Goal: Contribute content: Add original content to the website for others to see

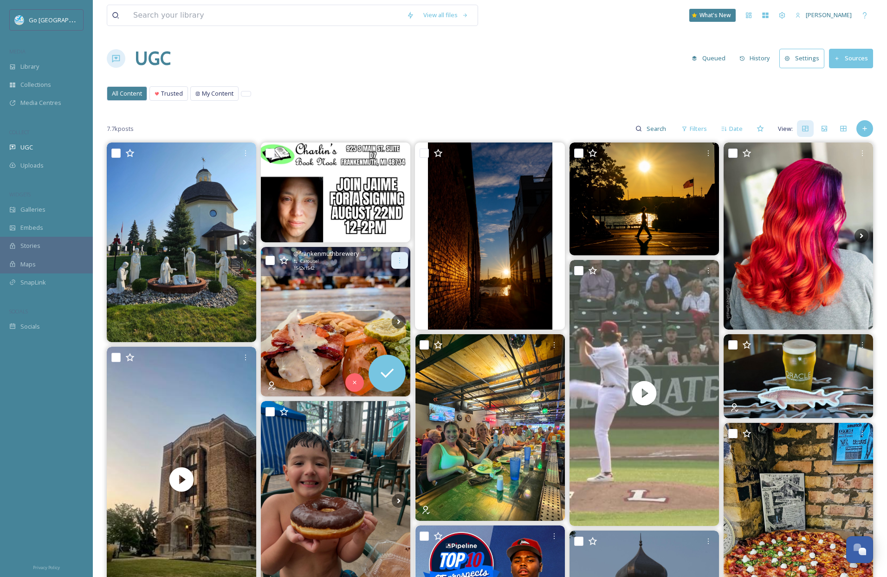
click at [400, 260] on icon at bounding box center [399, 261] width 1 height 6
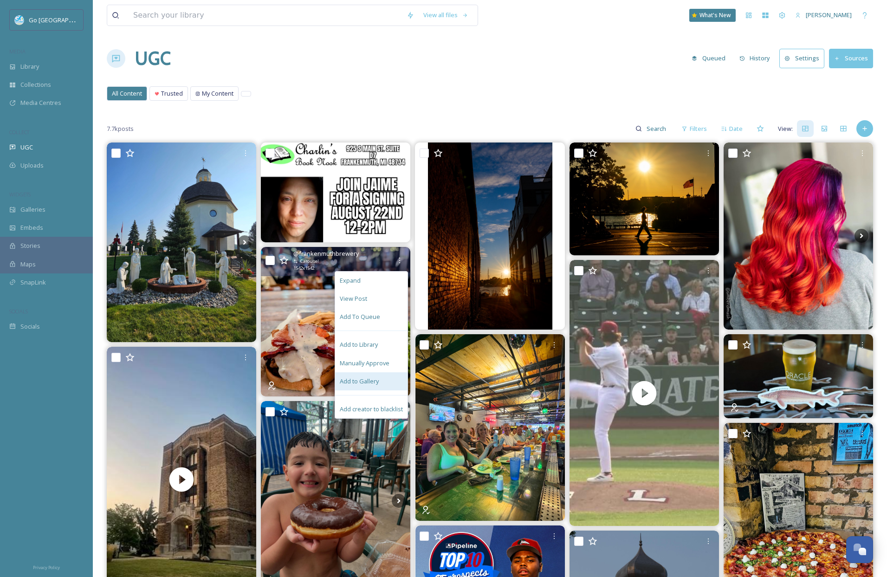
click at [362, 377] on span "Add to Gallery" at bounding box center [359, 381] width 39 height 9
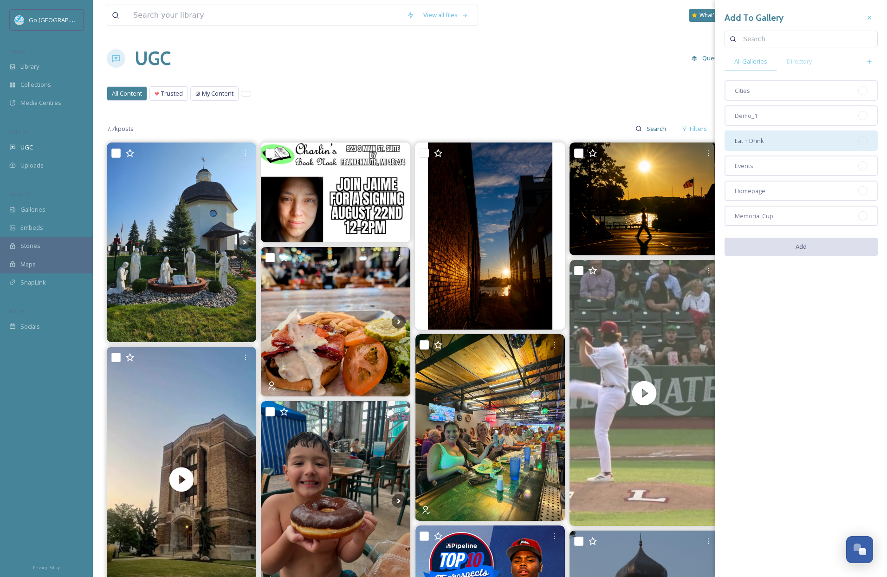
click at [774, 139] on div "Eat + Drink" at bounding box center [800, 140] width 153 height 20
click at [822, 238] on button "Add" at bounding box center [800, 247] width 153 height 19
click at [785, 192] on div "Homepage" at bounding box center [800, 190] width 153 height 20
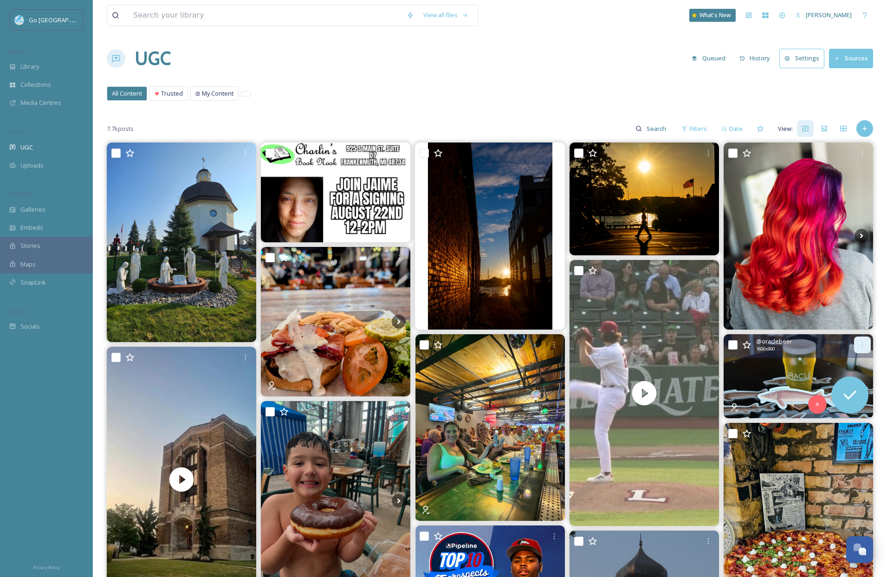
click at [864, 342] on icon at bounding box center [861, 344] width 7 height 7
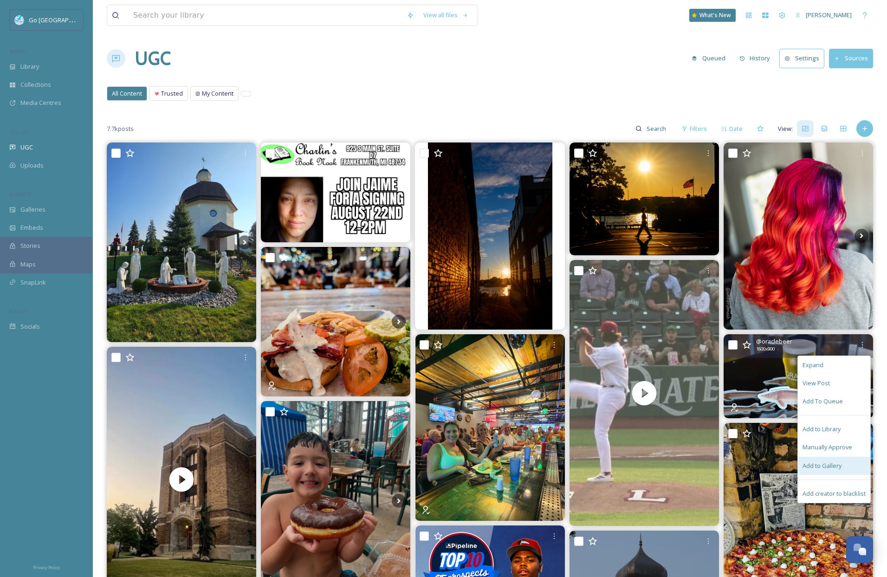
click at [837, 466] on span "Add to Gallery" at bounding box center [821, 465] width 39 height 9
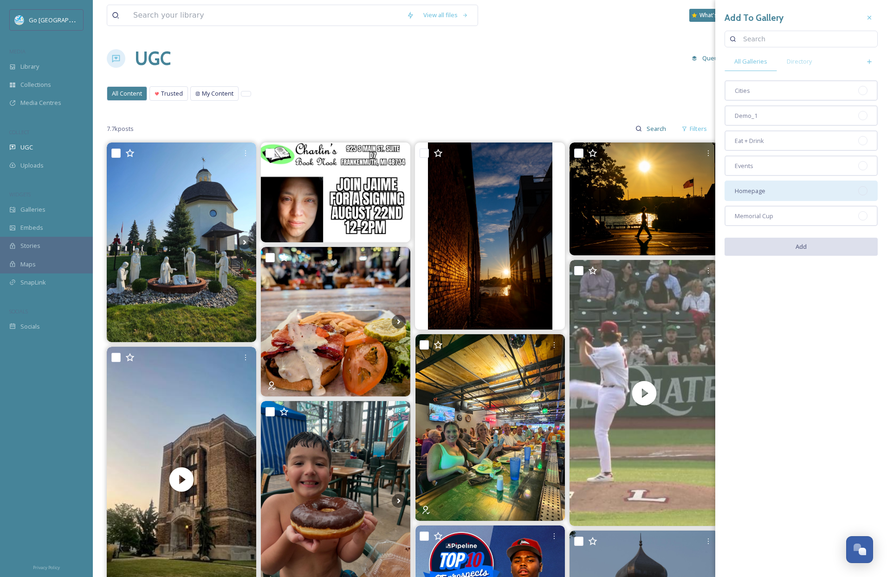
click at [752, 190] on span "Homepage" at bounding box center [750, 191] width 31 height 9
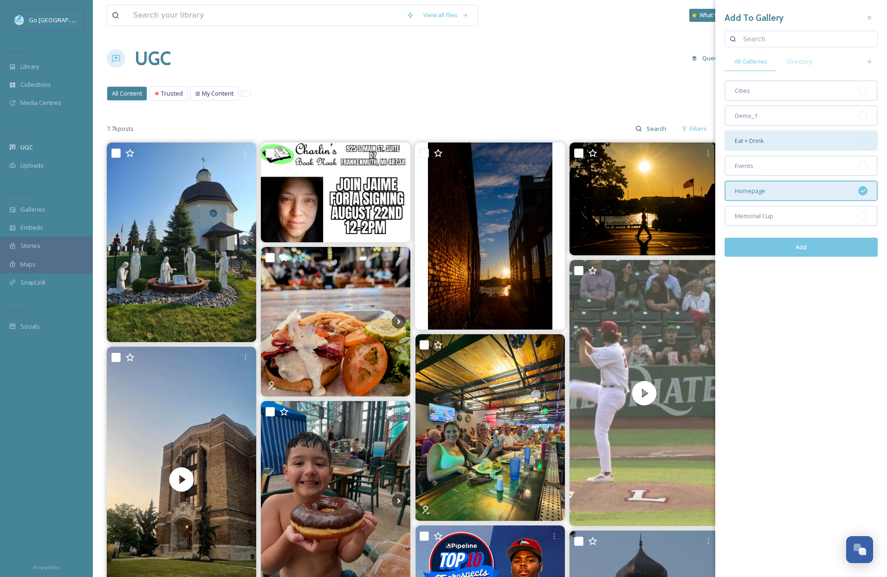
click at [748, 147] on div "Eat + Drink" at bounding box center [800, 140] width 153 height 20
click at [822, 251] on button "Add" at bounding box center [800, 247] width 153 height 19
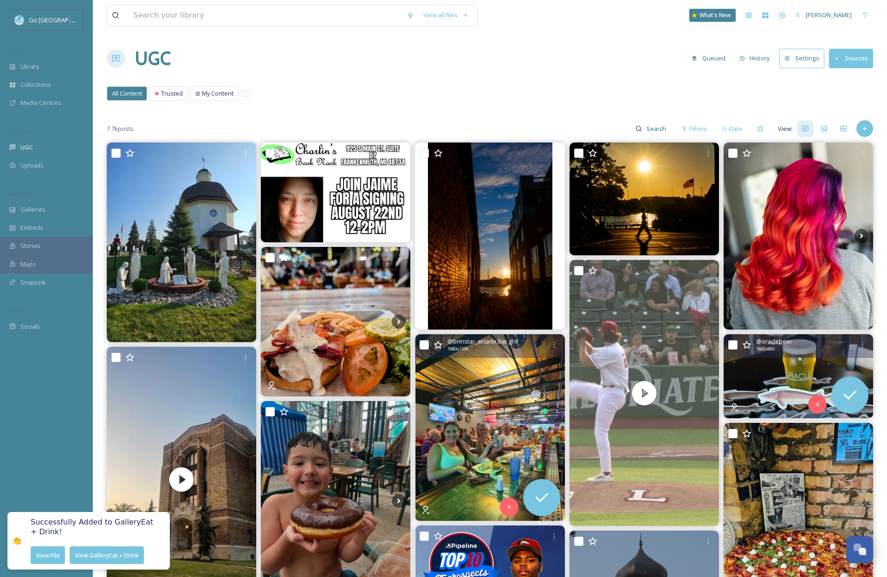
click at [485, 420] on img at bounding box center [489, 427] width 149 height 187
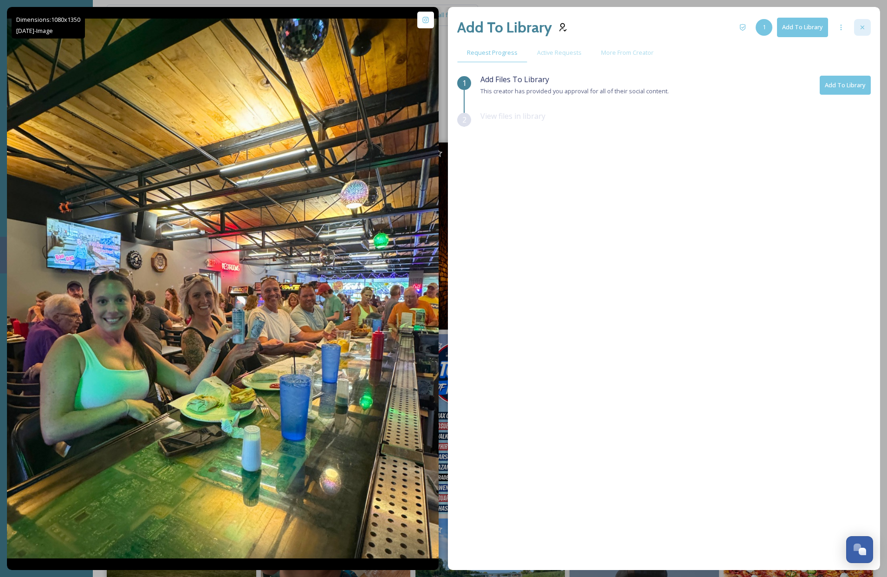
click at [865, 26] on div at bounding box center [862, 27] width 17 height 17
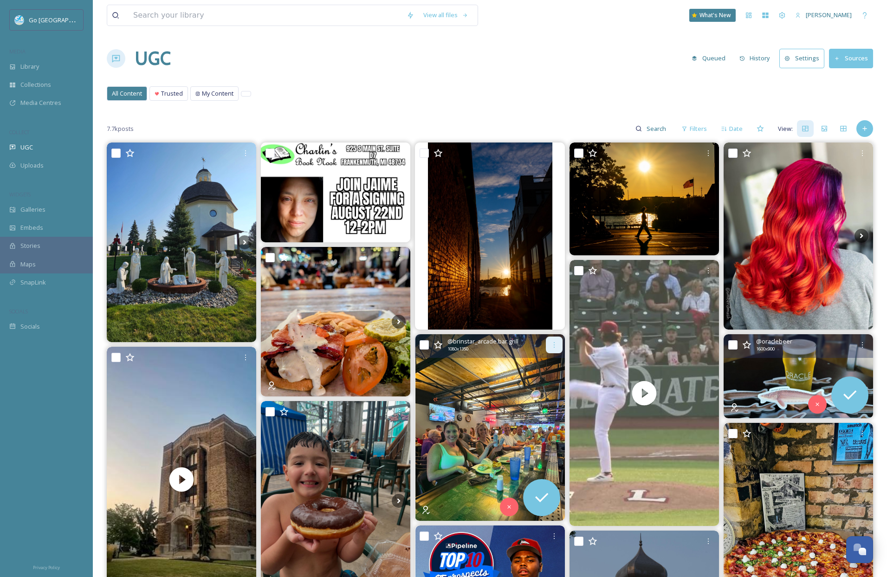
click at [552, 342] on icon at bounding box center [553, 344] width 7 height 7
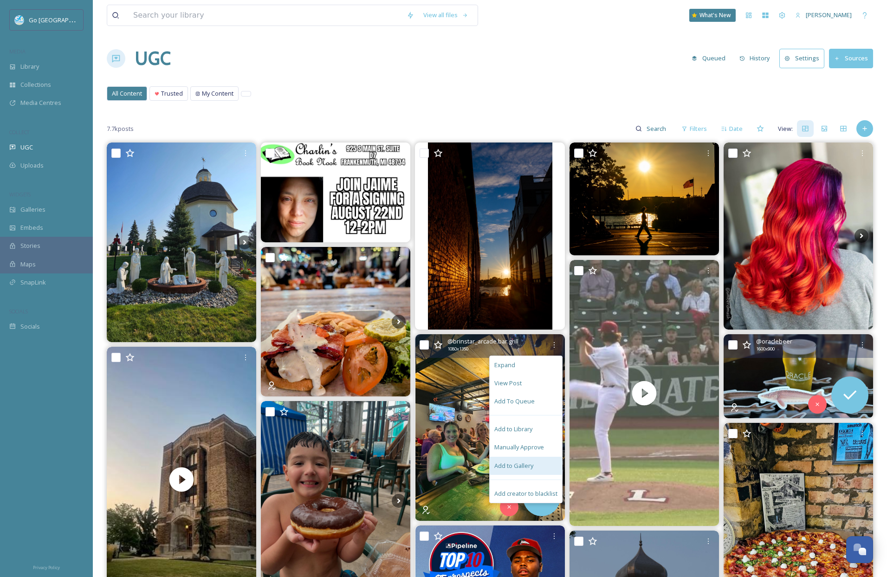
click at [520, 460] on div "Add to Gallery" at bounding box center [526, 466] width 72 height 18
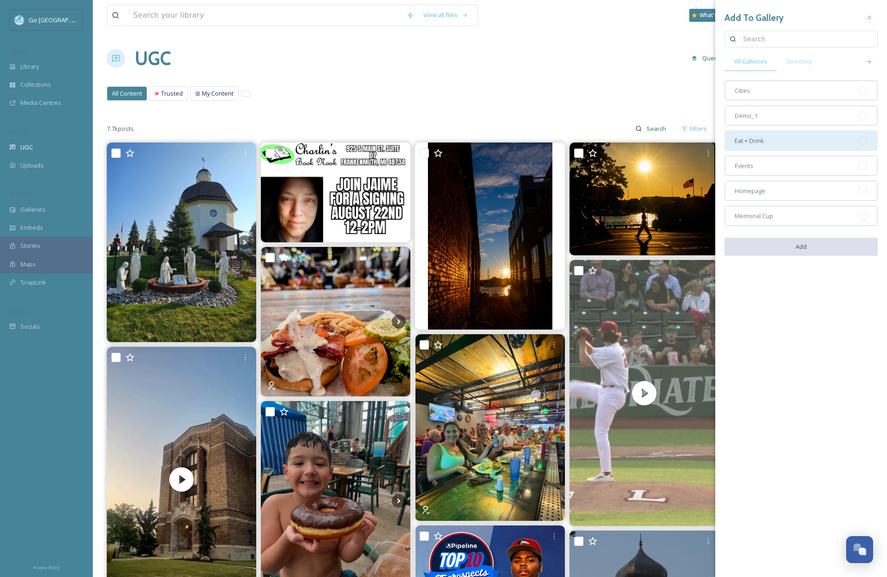
click at [788, 143] on div "Eat + Drink" at bounding box center [800, 140] width 153 height 20
click at [831, 252] on button "Add" at bounding box center [800, 247] width 153 height 19
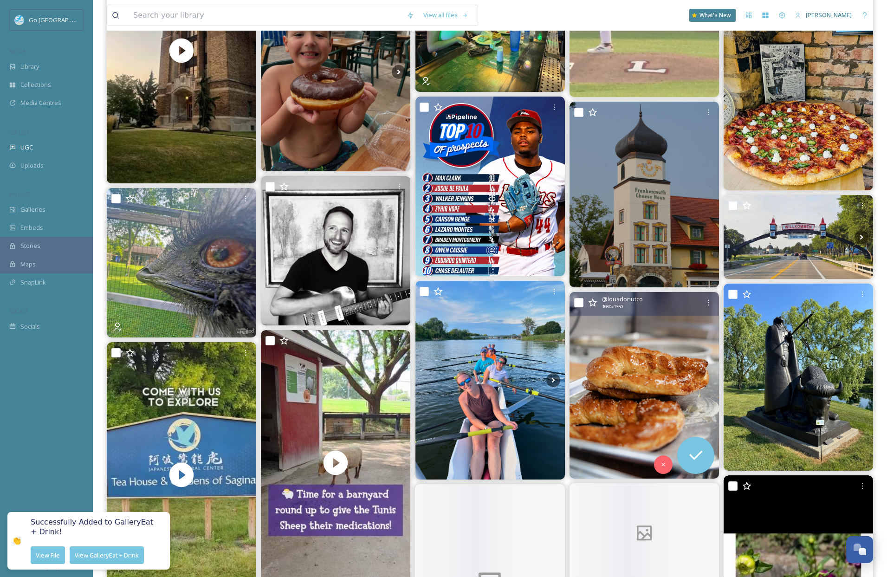
scroll to position [450, 0]
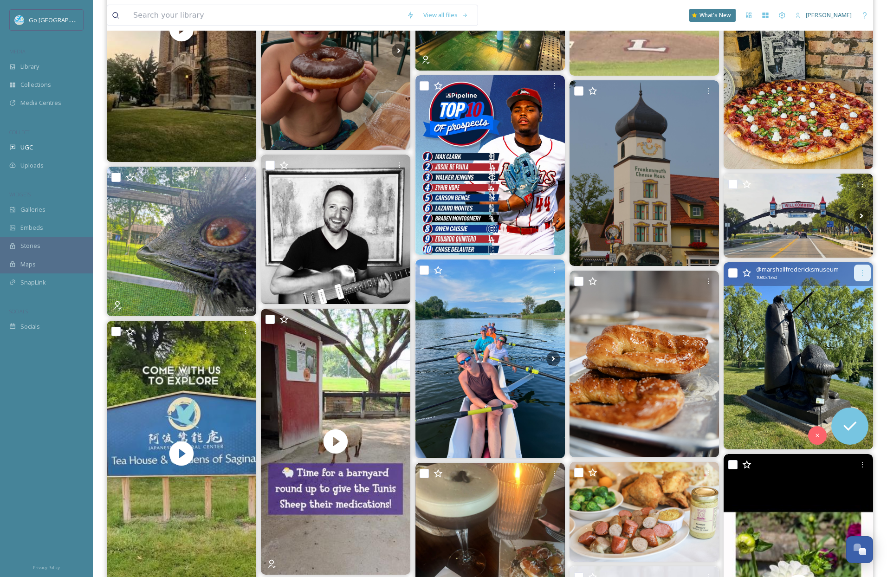
click at [862, 267] on div at bounding box center [862, 272] width 17 height 17
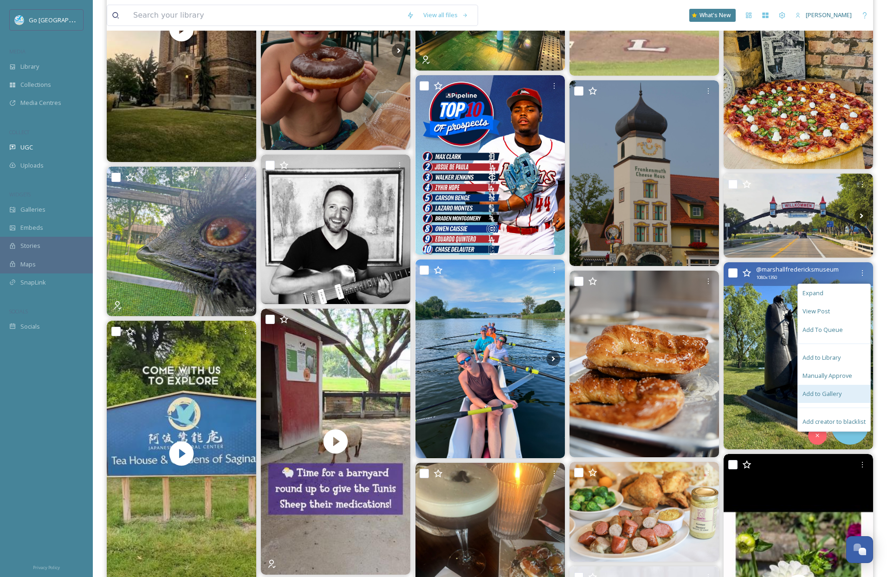
click at [815, 393] on span "Add to Gallery" at bounding box center [821, 393] width 39 height 9
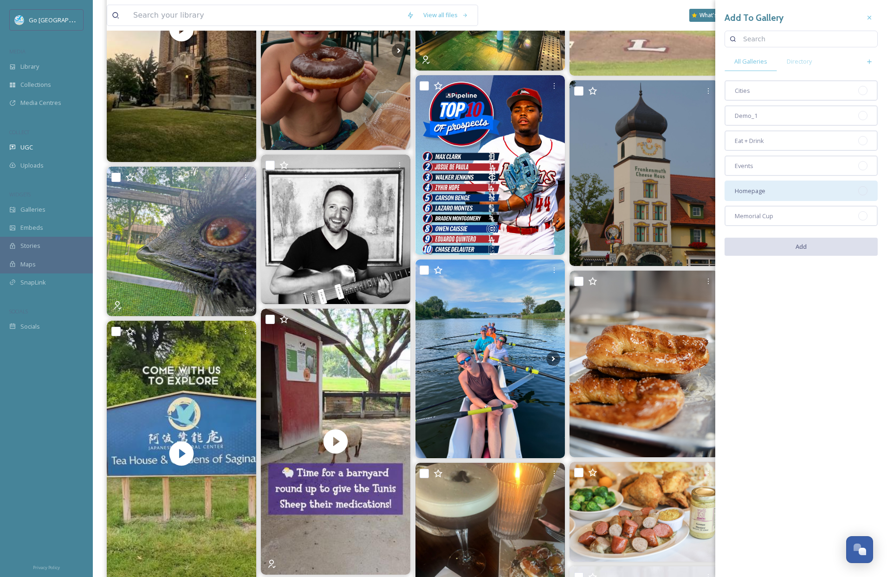
click at [777, 187] on div "Homepage" at bounding box center [800, 190] width 153 height 20
click at [821, 246] on button "Add" at bounding box center [800, 247] width 153 height 19
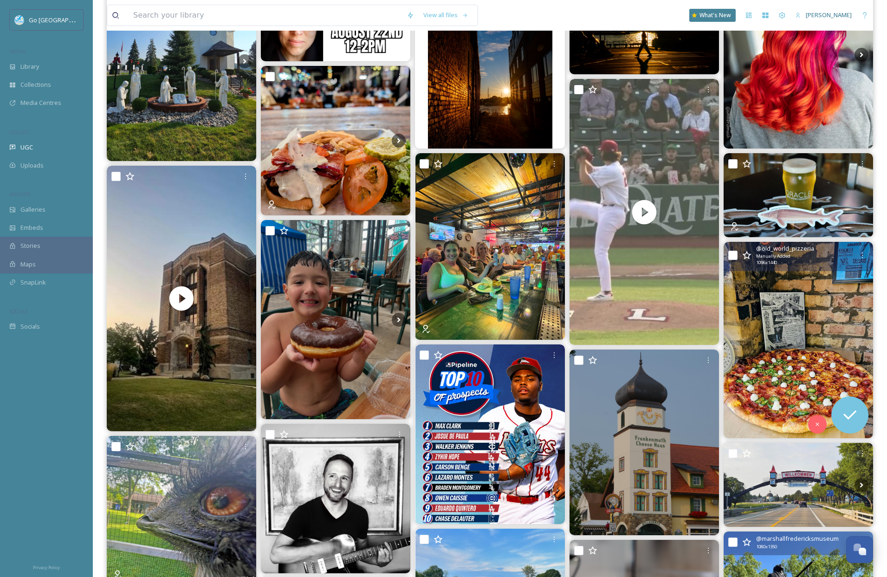
scroll to position [0, 0]
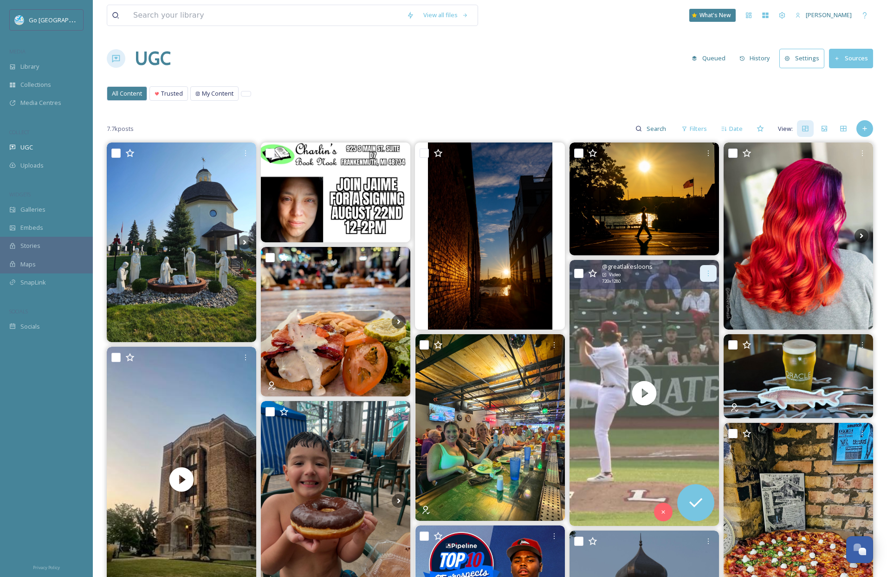
click at [715, 274] on div at bounding box center [708, 273] width 17 height 17
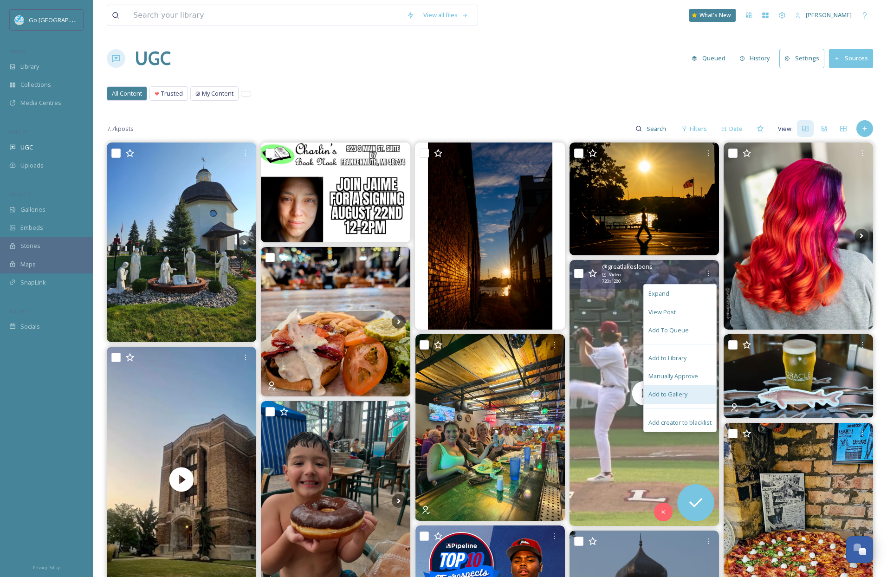
click at [695, 400] on div "Add to Gallery" at bounding box center [680, 394] width 72 height 18
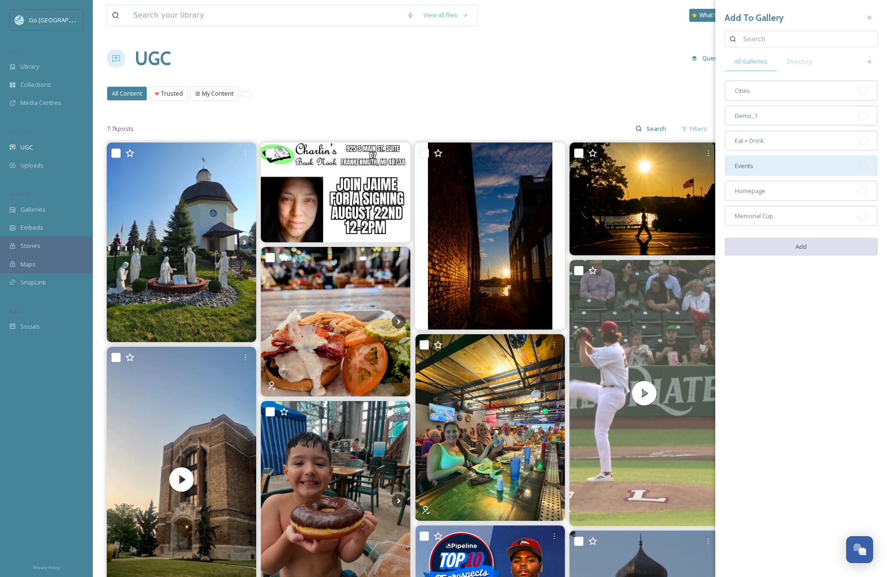
click at [790, 169] on div "Events" at bounding box center [800, 165] width 153 height 20
click at [809, 248] on button "Add" at bounding box center [800, 247] width 153 height 19
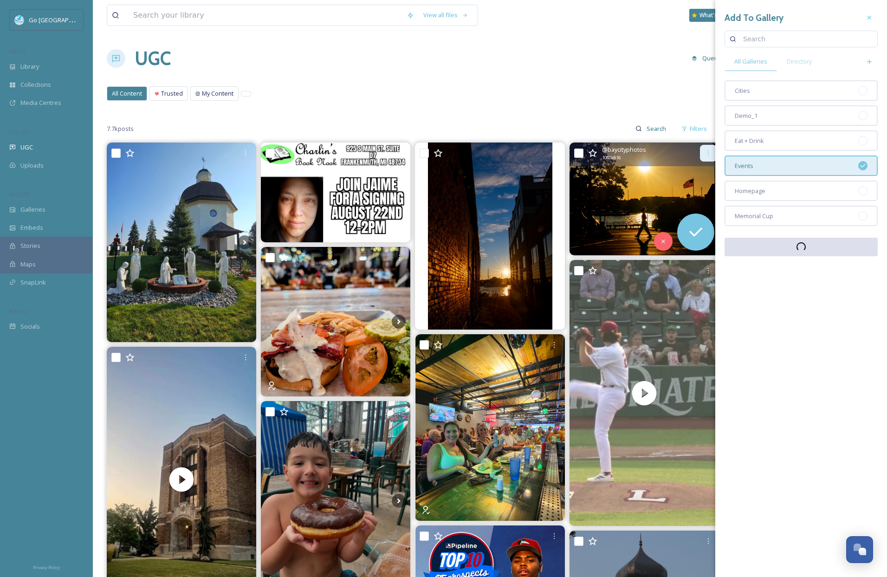
click at [709, 157] on div at bounding box center [708, 153] width 17 height 17
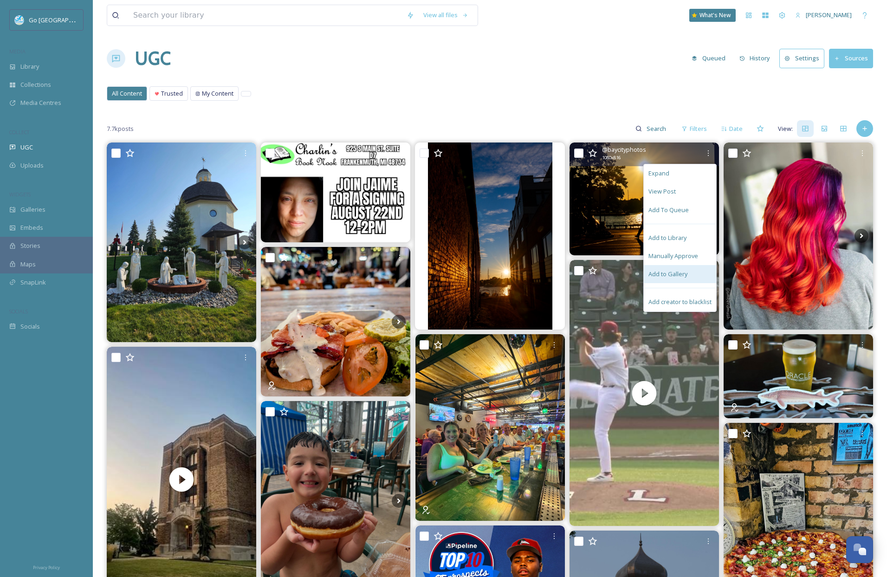
click at [692, 279] on div "Add to Gallery" at bounding box center [680, 274] width 72 height 18
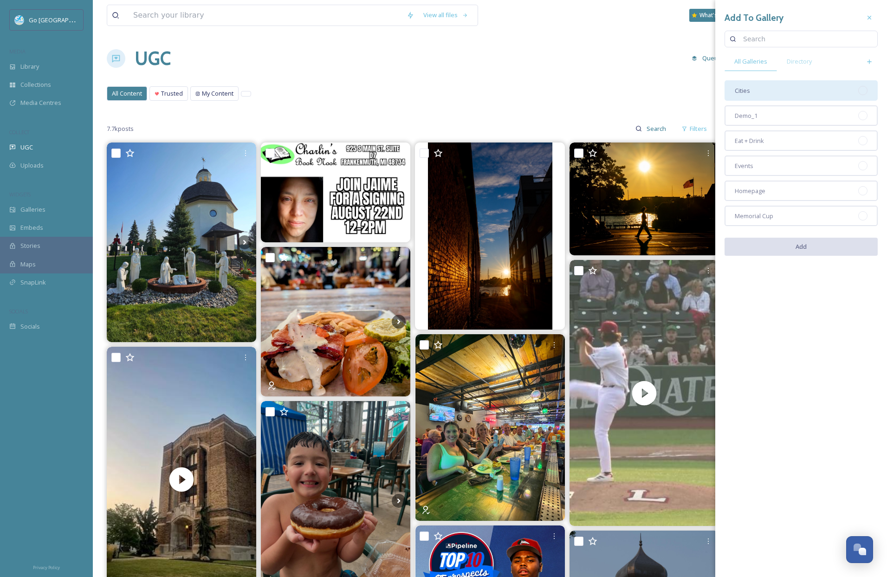
click at [772, 90] on div "Cities" at bounding box center [800, 90] width 153 height 20
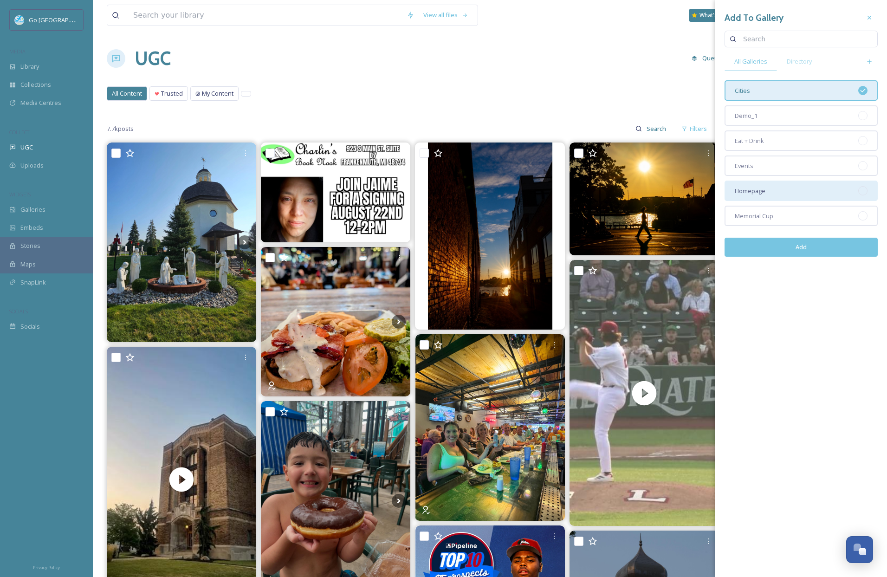
click at [783, 187] on div "Homepage" at bounding box center [800, 190] width 153 height 20
click at [814, 245] on button "Add" at bounding box center [800, 247] width 153 height 19
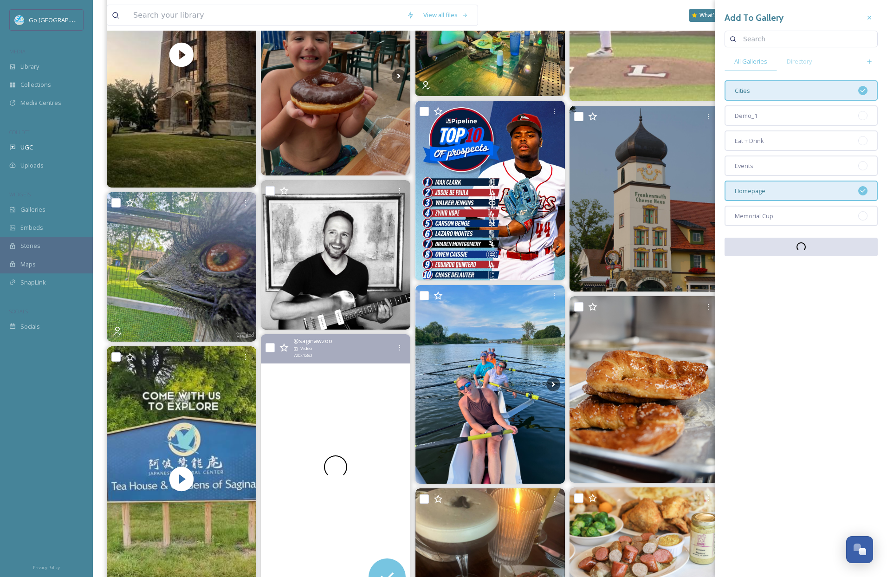
scroll to position [425, 0]
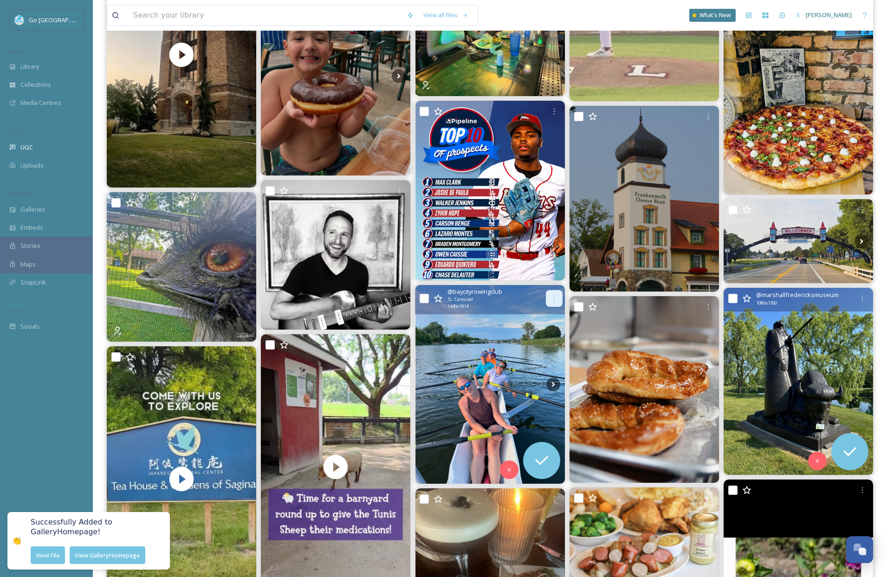
click at [555, 296] on icon at bounding box center [553, 298] width 7 height 7
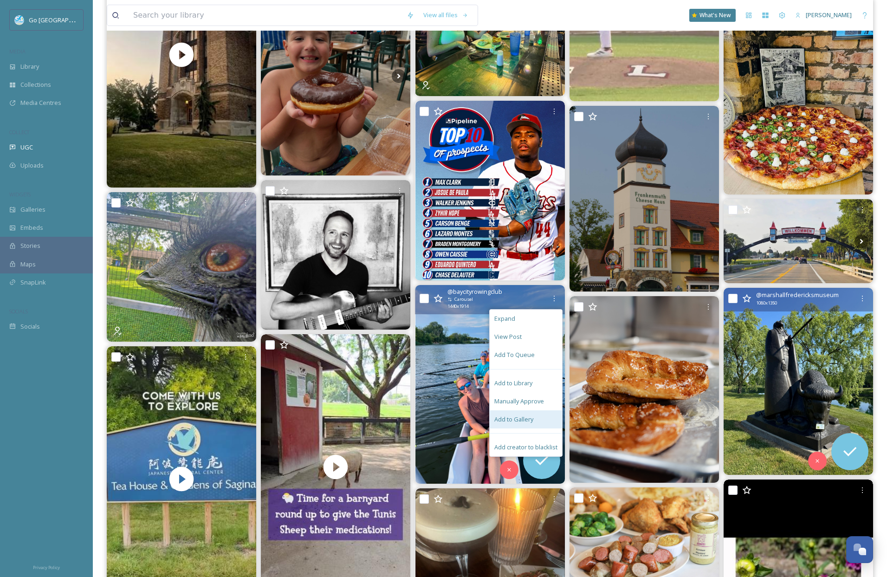
click at [516, 418] on span "Add to Gallery" at bounding box center [513, 419] width 39 height 9
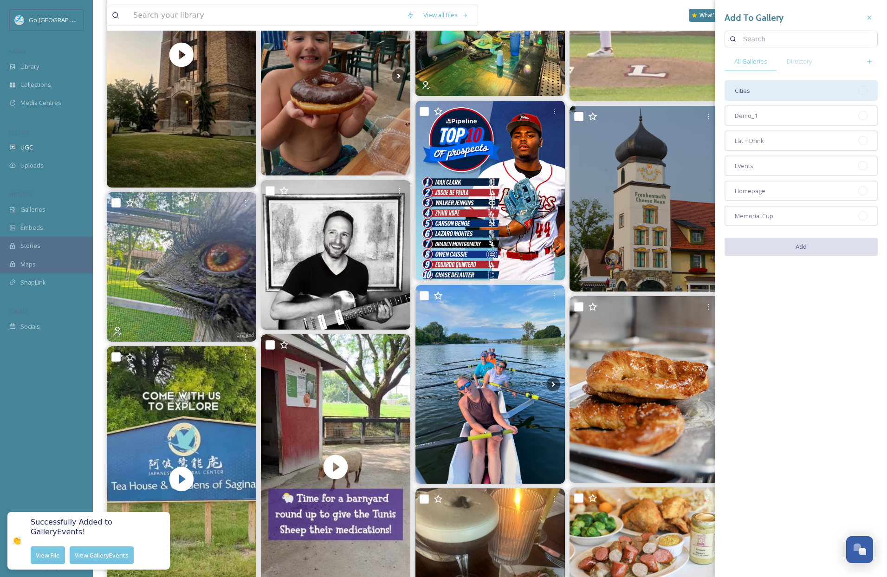
click at [781, 86] on div "Cities" at bounding box center [800, 90] width 153 height 20
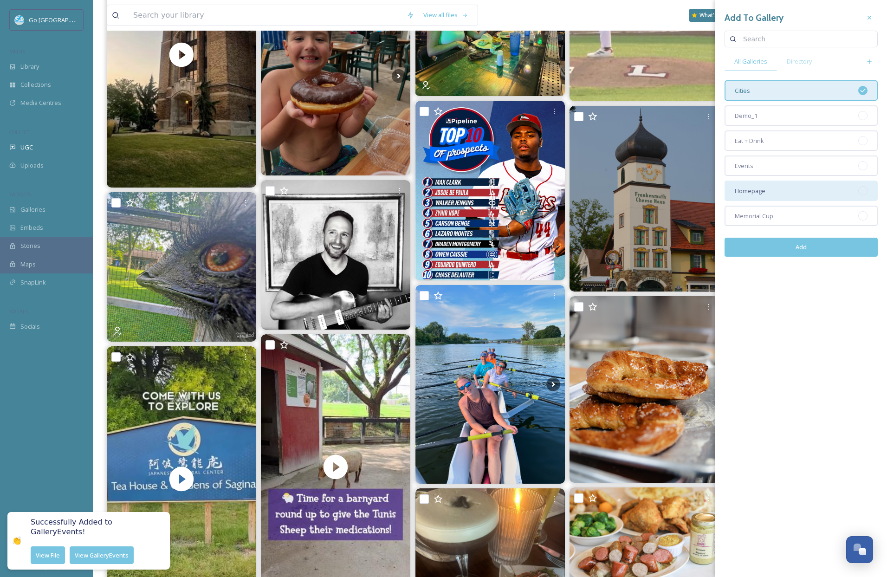
click at [788, 193] on div "Homepage" at bounding box center [800, 190] width 153 height 20
click at [806, 242] on button "Add" at bounding box center [800, 247] width 153 height 19
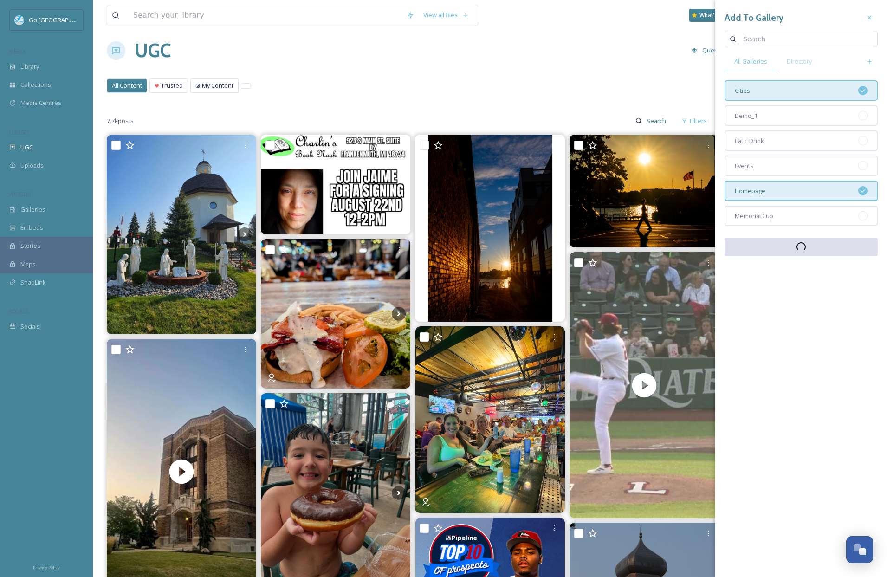
scroll to position [0, 0]
